Goal: Find specific page/section: Find specific page/section

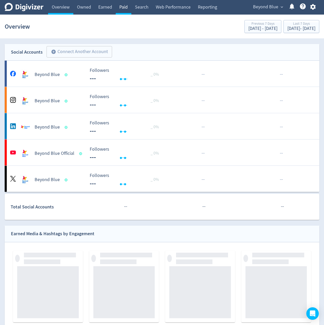
click at [122, 9] on link "Paid" at bounding box center [124, 7] width 16 height 15
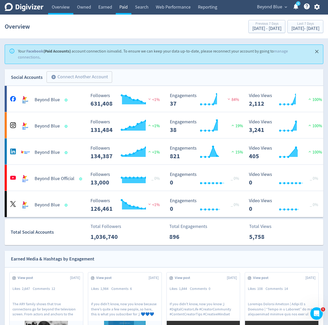
click at [122, 9] on link "Paid" at bounding box center [124, 7] width 16 height 15
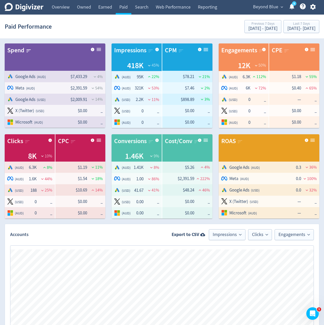
click at [277, 6] on span "Beyond Blue" at bounding box center [265, 7] width 25 height 8
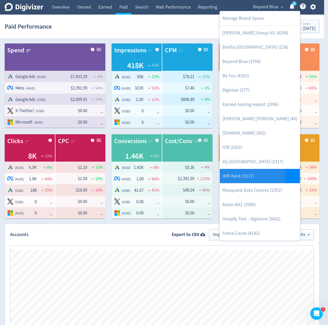
click at [251, 176] on link "IMB Bank (3117)" at bounding box center [260, 176] width 80 height 14
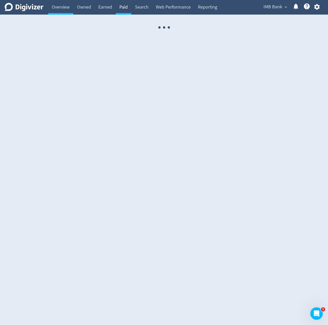
click at [128, 8] on link "Paid" at bounding box center [124, 7] width 16 height 15
